Goal: Task Accomplishment & Management: Manage account settings

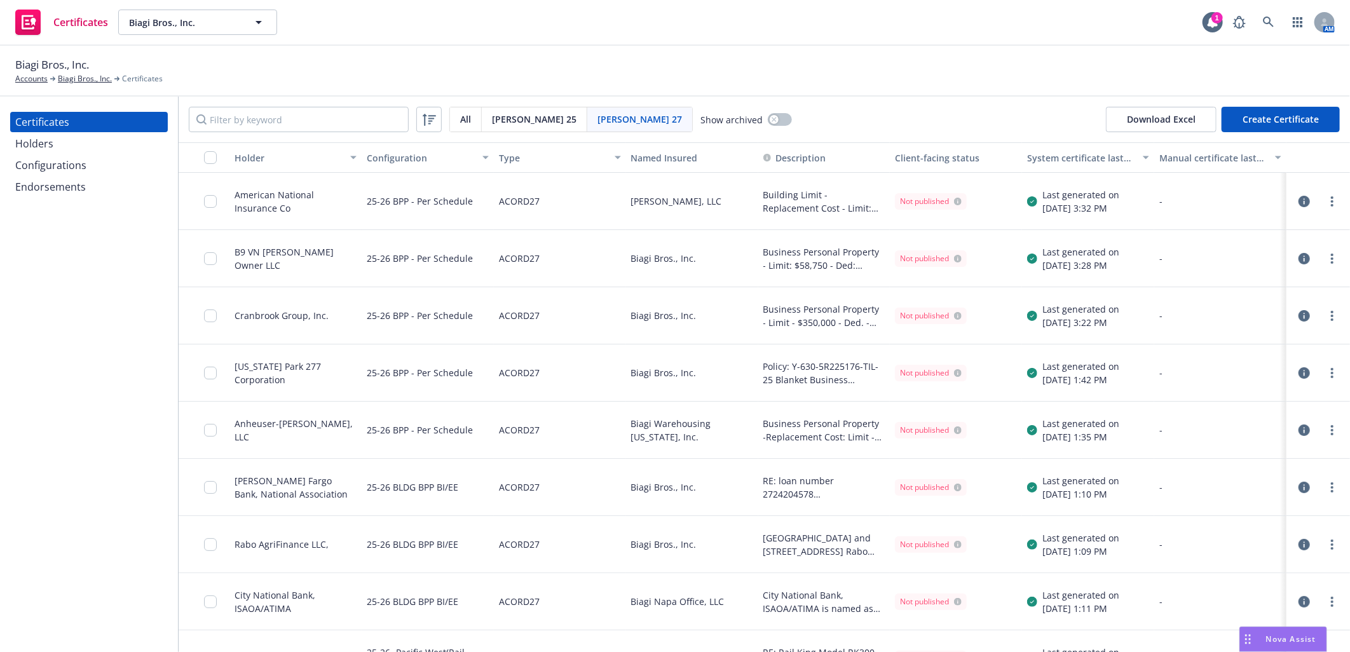
click at [1289, 636] on span "Nova Assist" at bounding box center [1291, 638] width 50 height 11
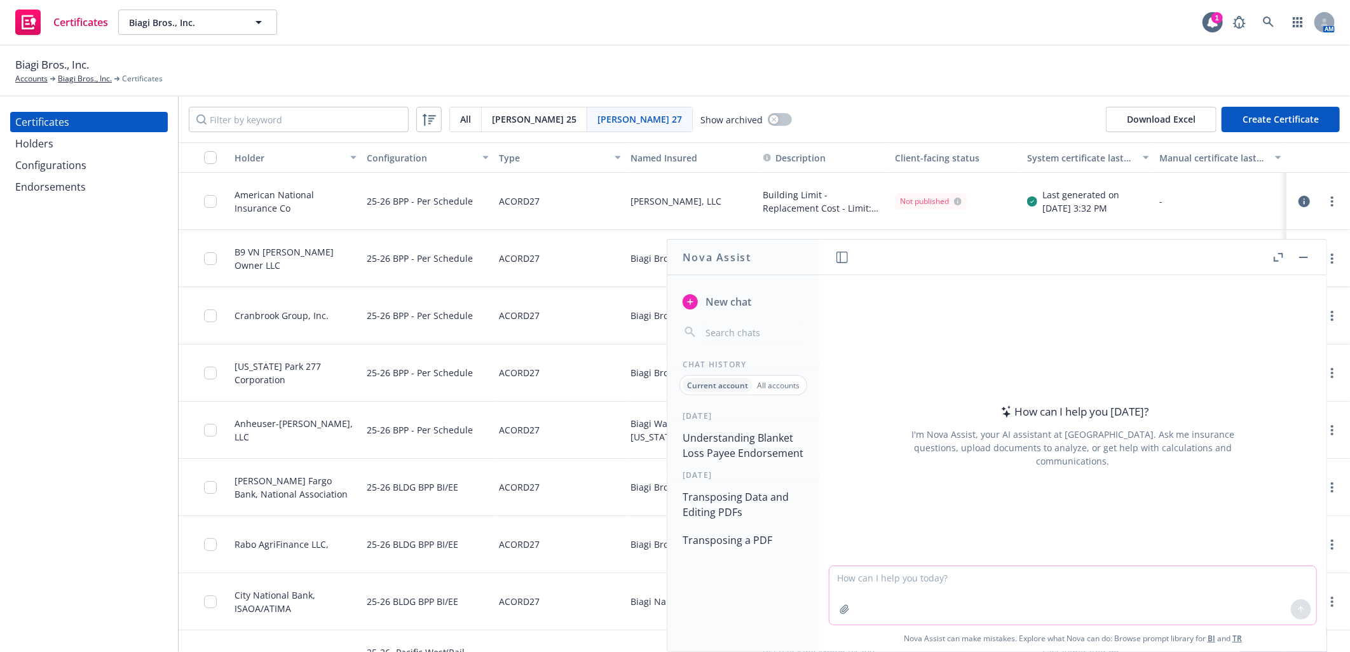
click at [840, 611] on icon "button" at bounding box center [844, 609] width 8 height 8
click at [74, 81] on link "Biagi Bros., Inc." at bounding box center [85, 78] width 54 height 11
